Goal: Task Accomplishment & Management: Manage account settings

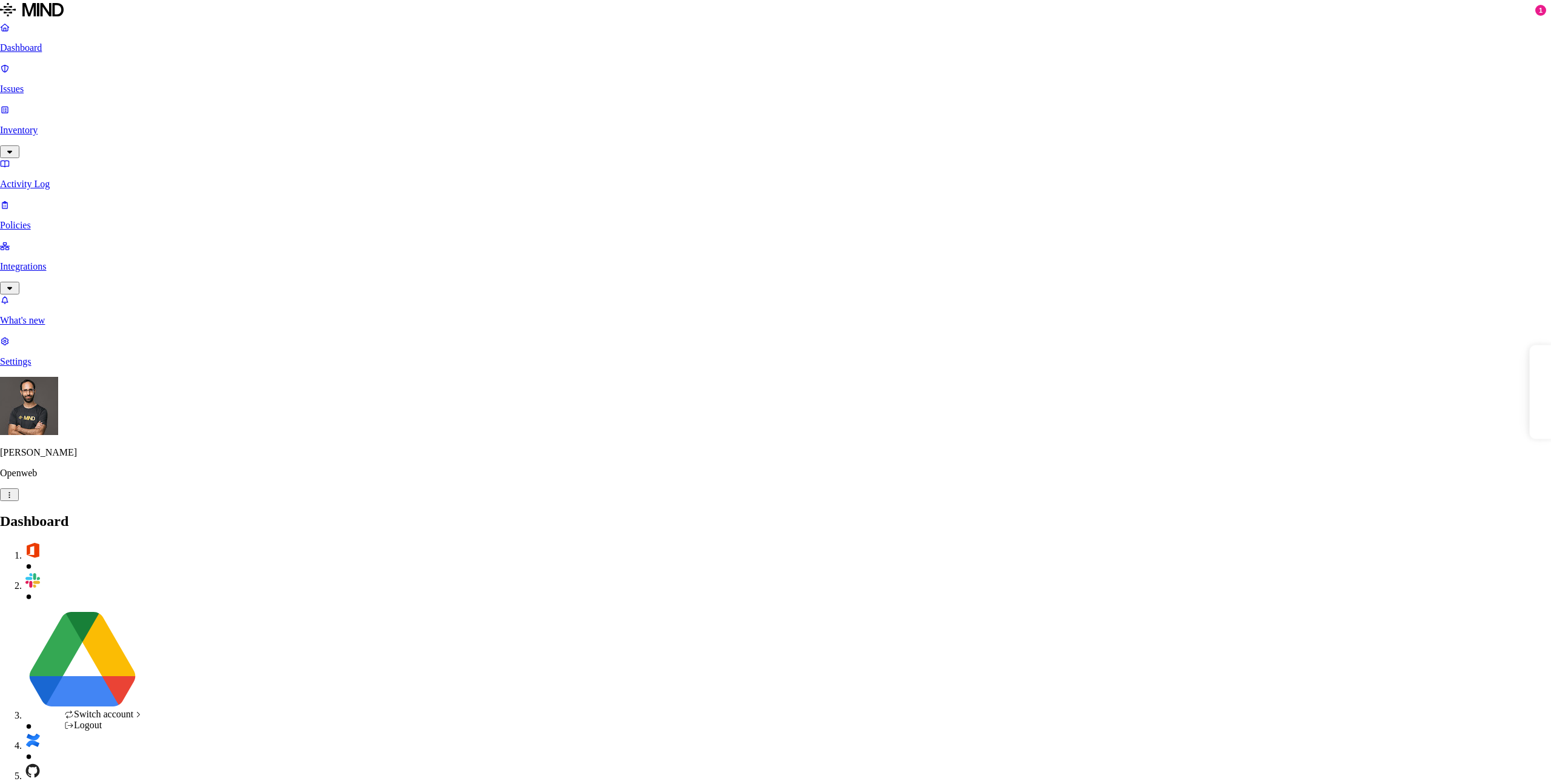
click at [191, 556] on div "ACME" at bounding box center [213, 550] width 99 height 11
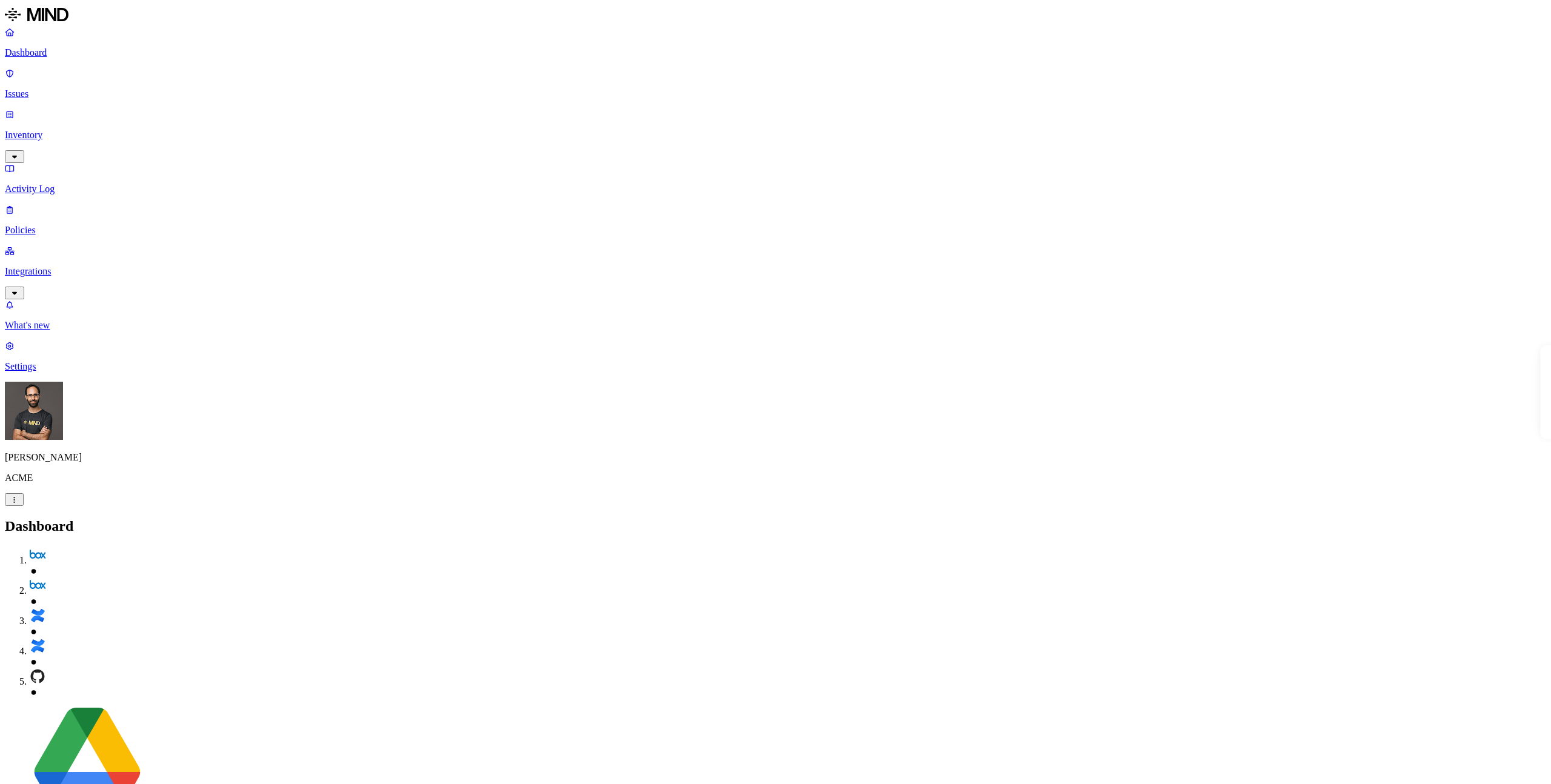
click at [63, 130] on p "Inventory" at bounding box center [775, 134] width 1541 height 11
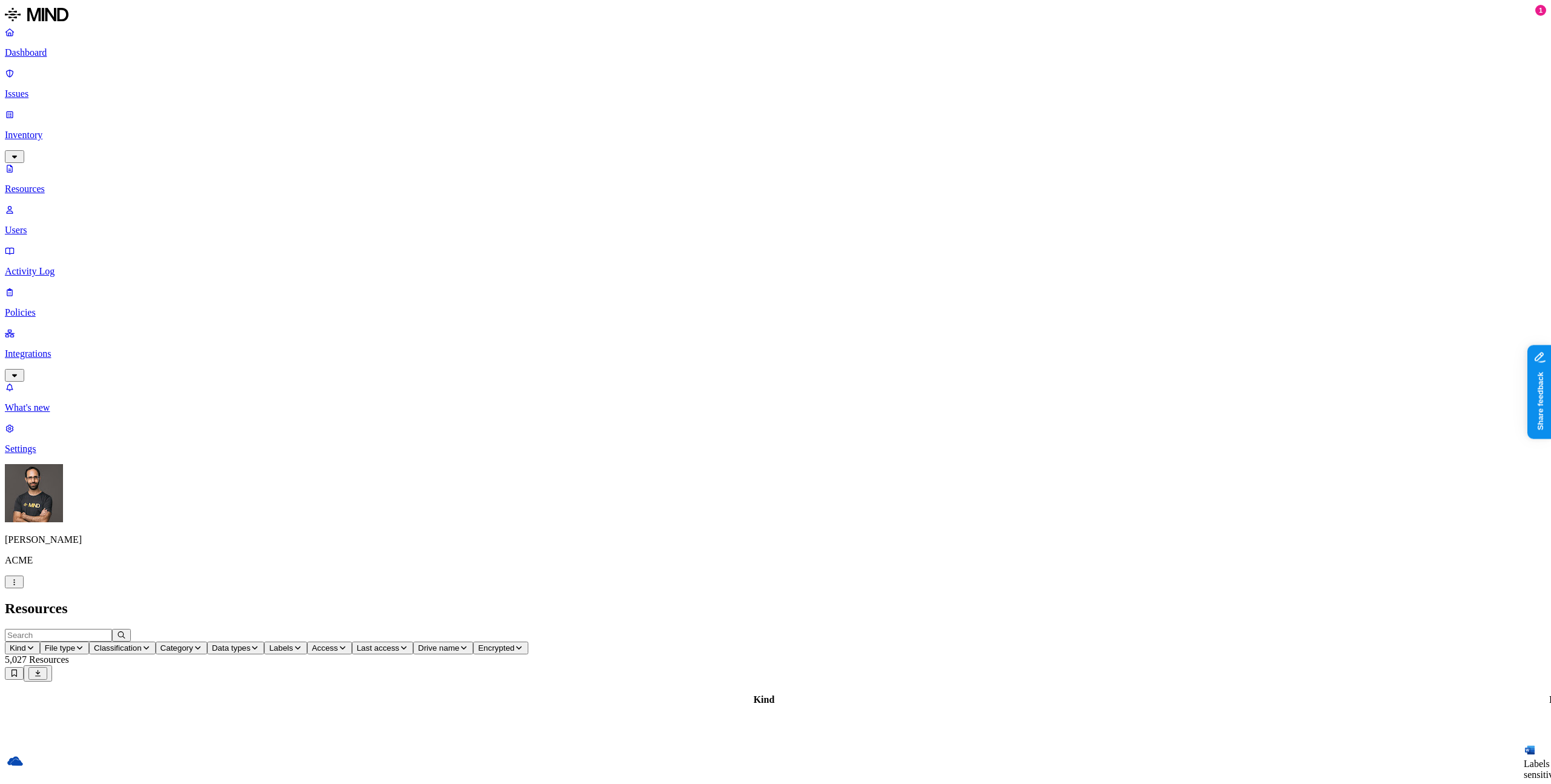
click at [59, 348] on p "Integrations" at bounding box center [775, 353] width 1541 height 11
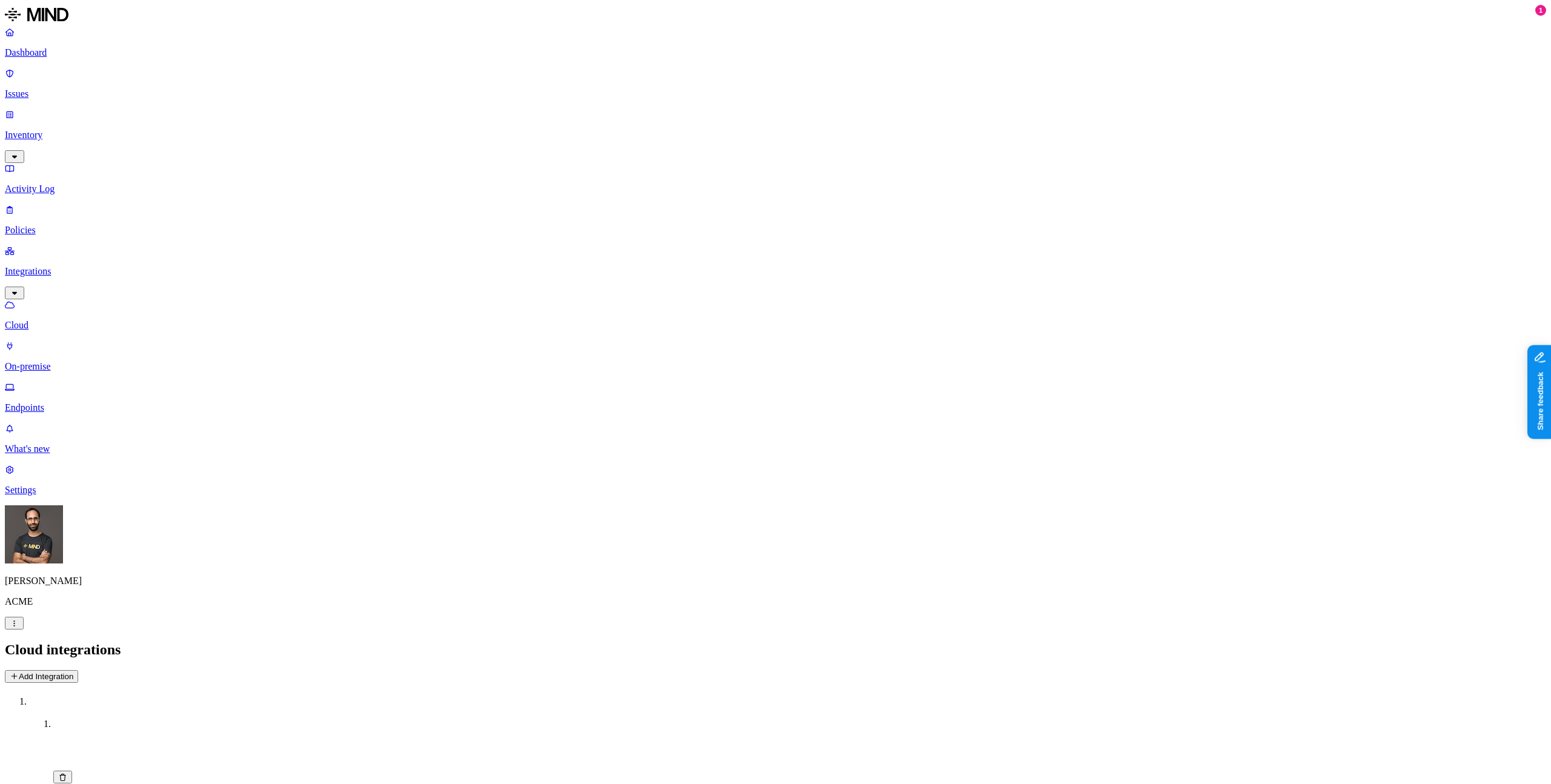
click at [63, 88] on p "Issues" at bounding box center [775, 93] width 1541 height 11
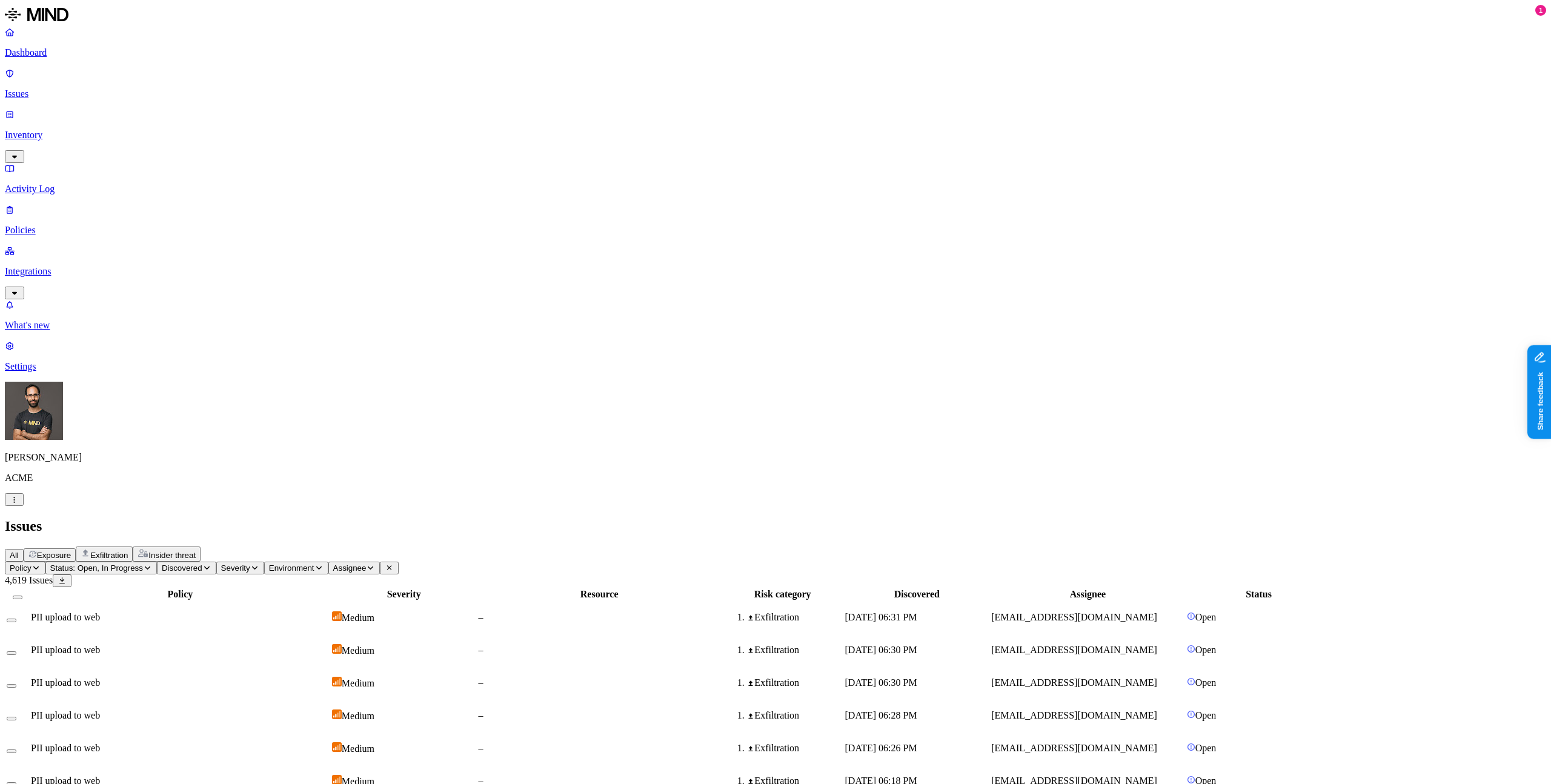
click at [318, 677] on div "PII upload to web" at bounding box center [180, 682] width 299 height 11
click at [143, 564] on span "Status: Open, In Progress" at bounding box center [96, 568] width 92 height 9
click at [255, 198] on span "Resolved" at bounding box center [236, 202] width 36 height 11
click at [241, 152] on span "In Progress" at bounding box center [235, 163] width 33 height 21
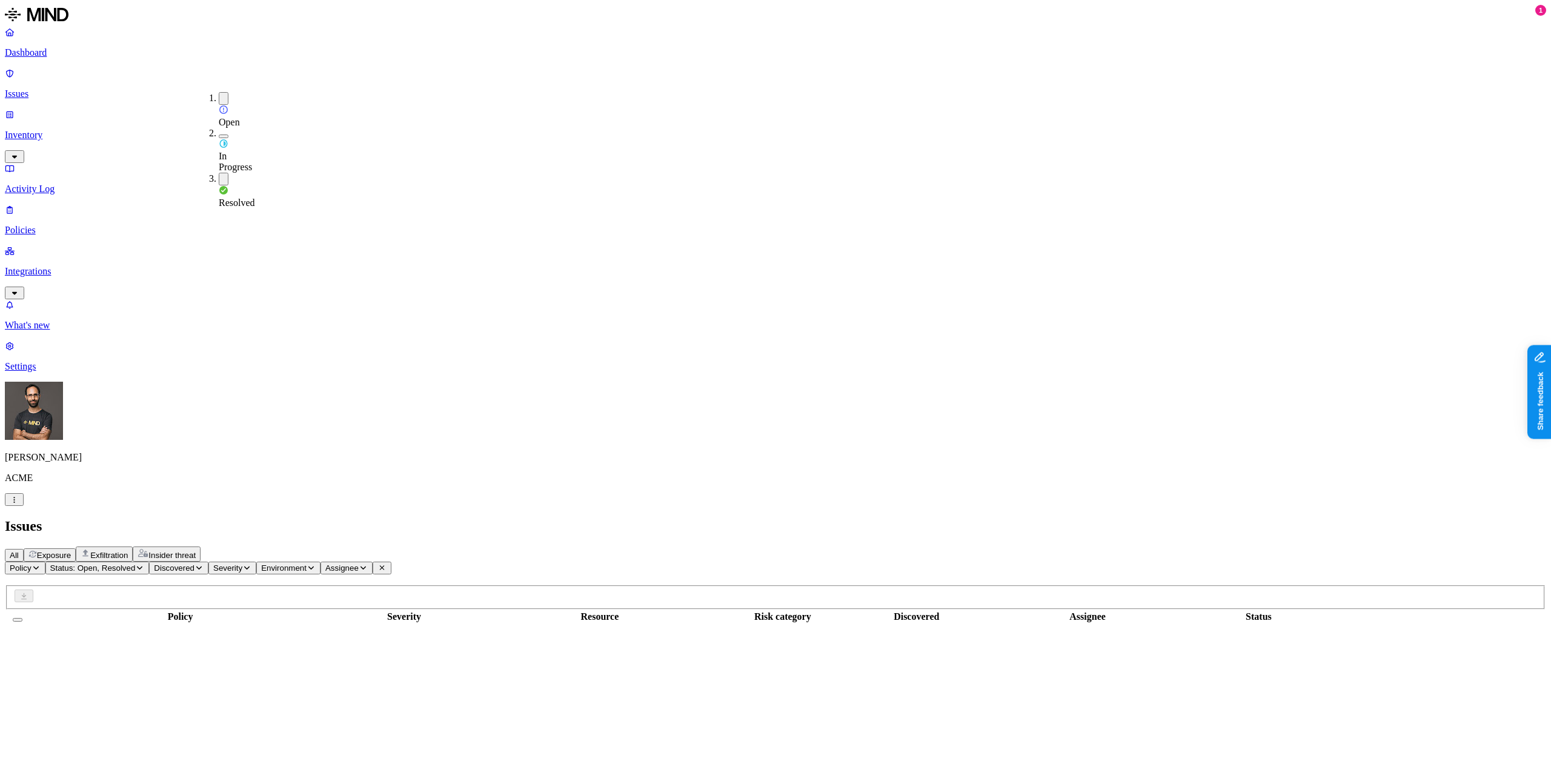
click at [240, 117] on span "Open" at bounding box center [229, 121] width 21 height 11
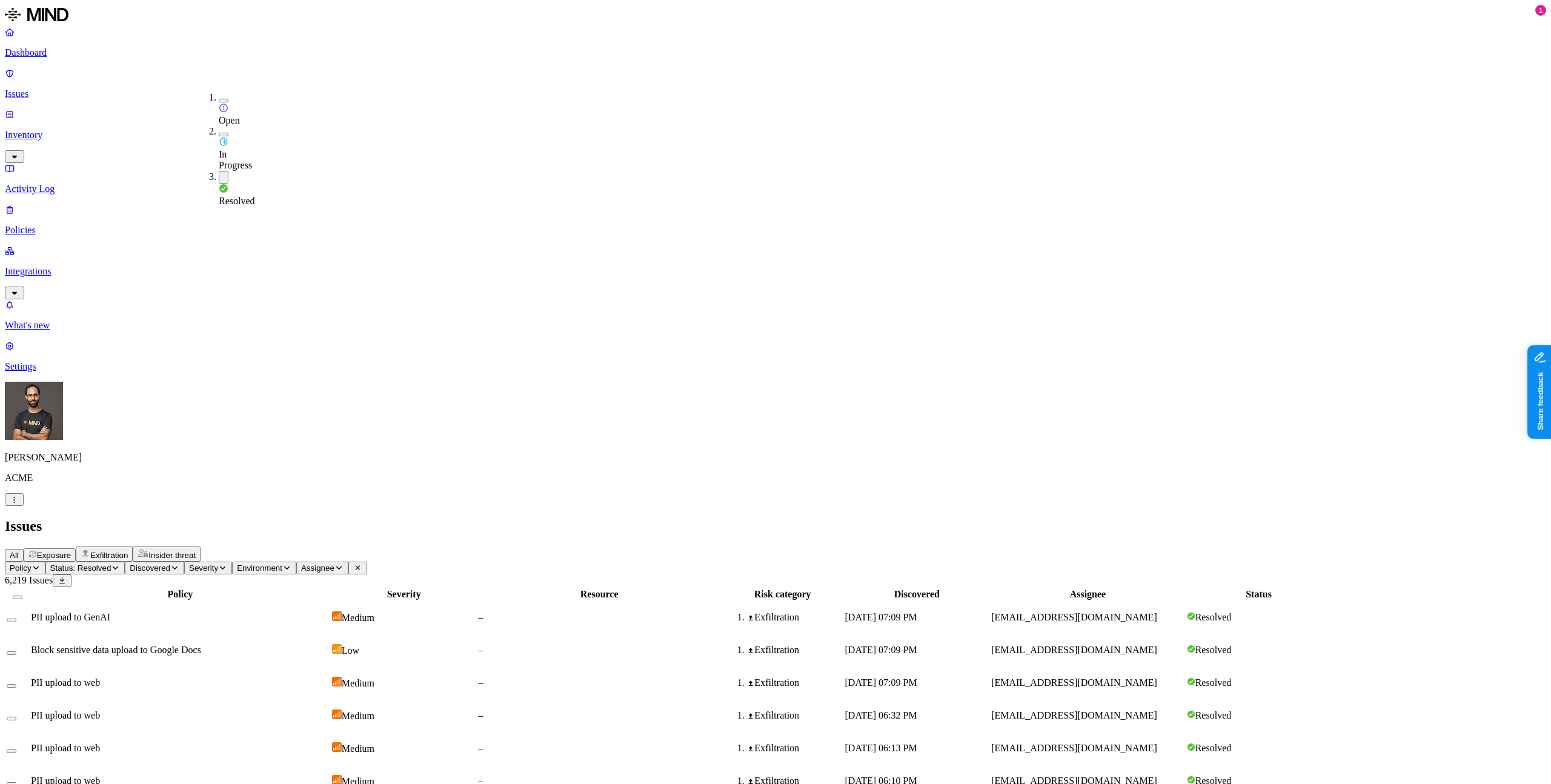
click at [558, 547] on div "All Exposure Exfiltration Insider threat" at bounding box center [775, 554] width 1541 height 15
click at [273, 667] on td "PII upload to web" at bounding box center [180, 683] width 300 height 32
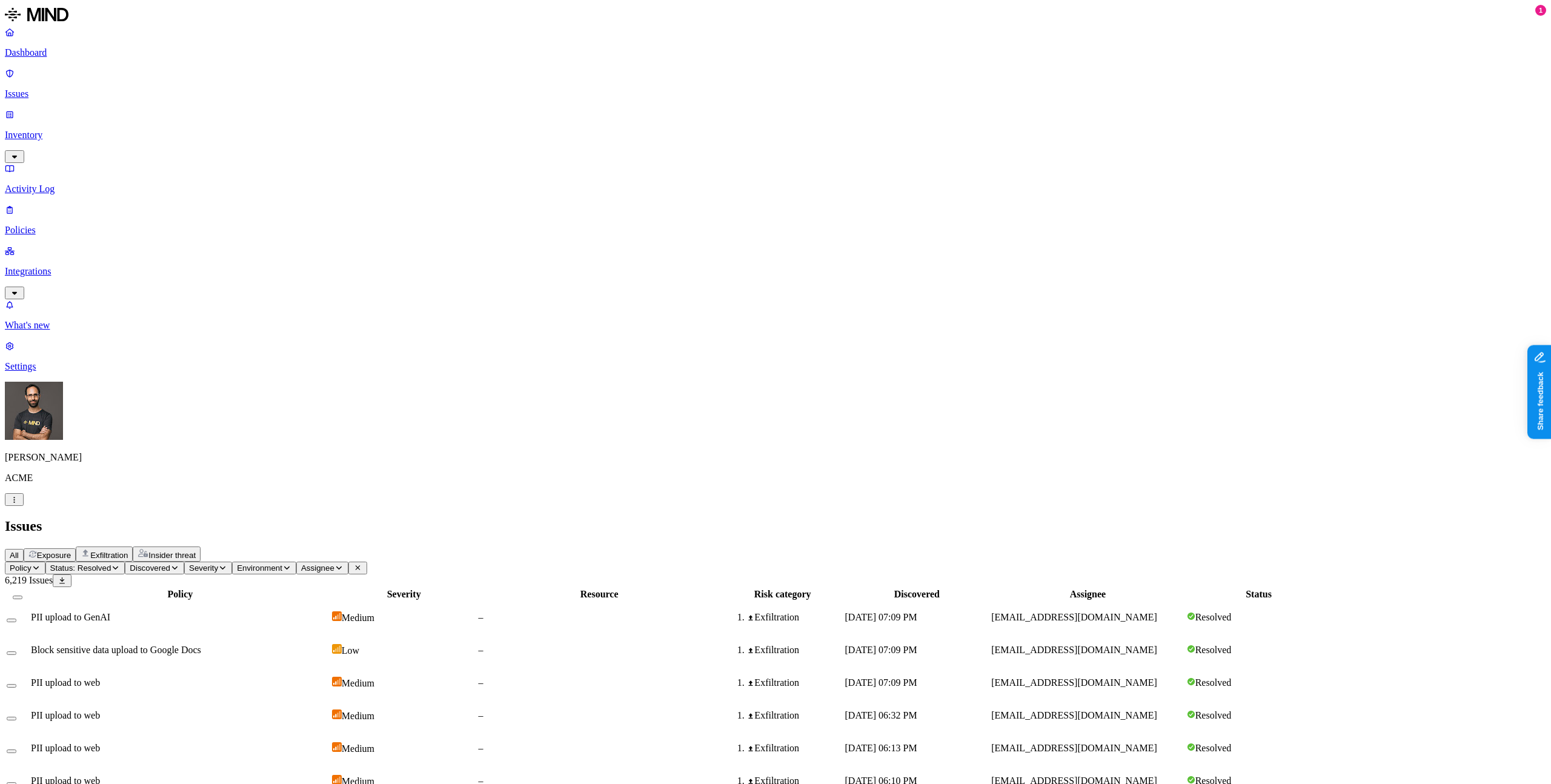
click at [71, 551] on span "Exposure" at bounding box center [54, 555] width 34 height 9
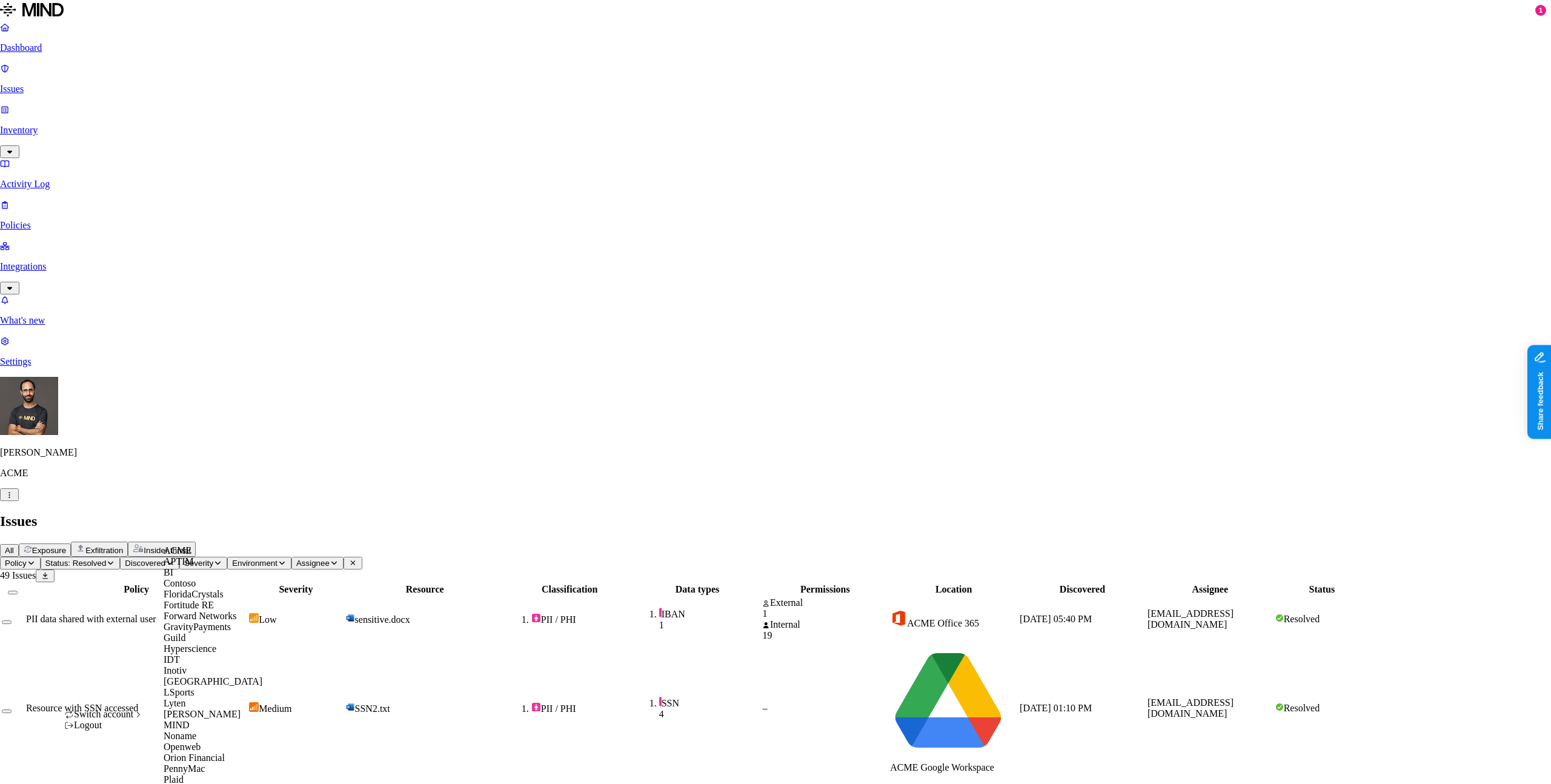
scroll to position [427, 0]
click at [85, 367] on nav "Dashboard Issues Inventory Activity Log Policies Integrations What's new 1 Sett…" at bounding box center [775, 194] width 1551 height 345
